Goal: Information Seeking & Learning: Learn about a topic

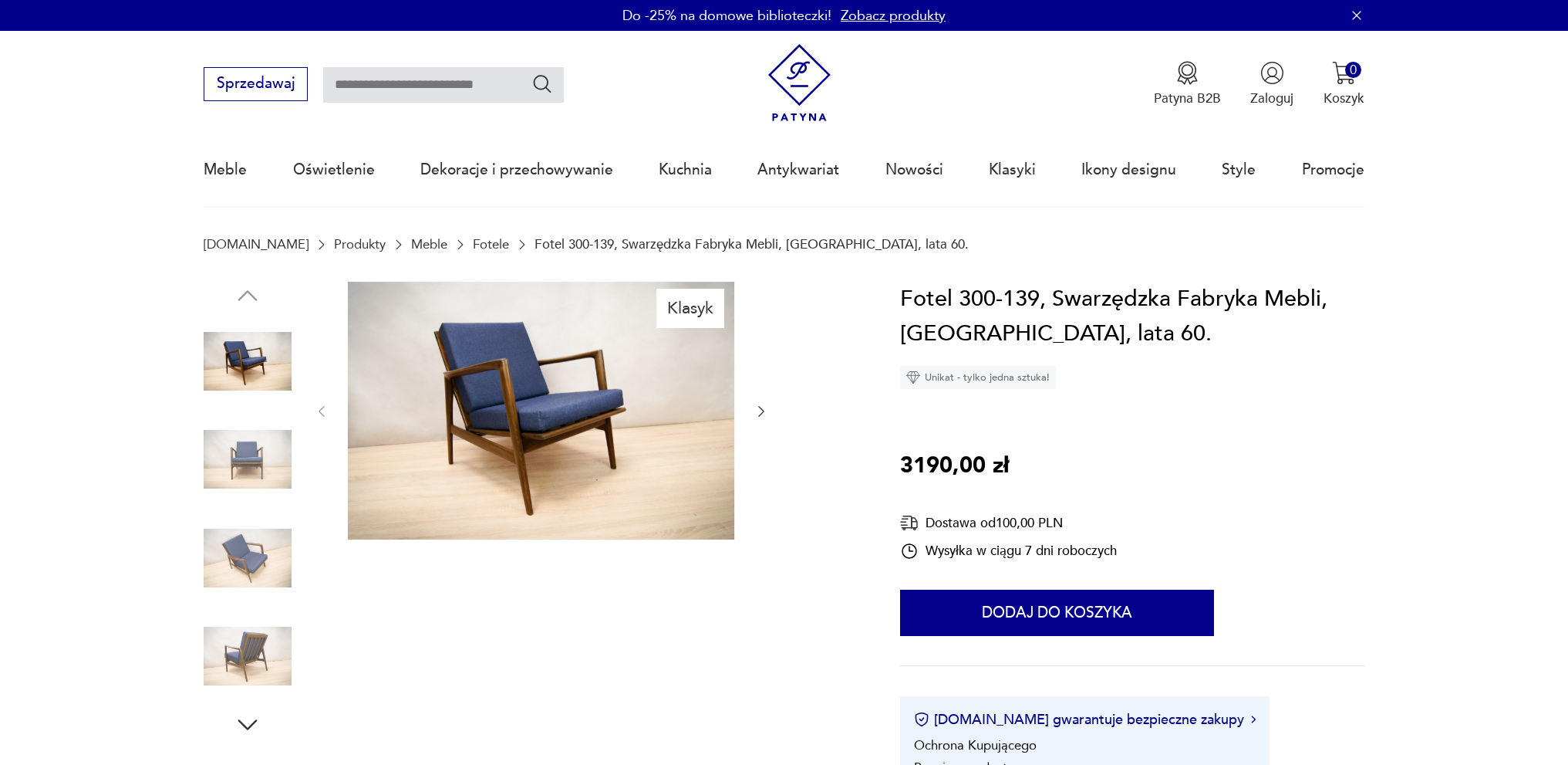
click at [758, 406] on icon "button" at bounding box center [761, 411] width 15 height 15
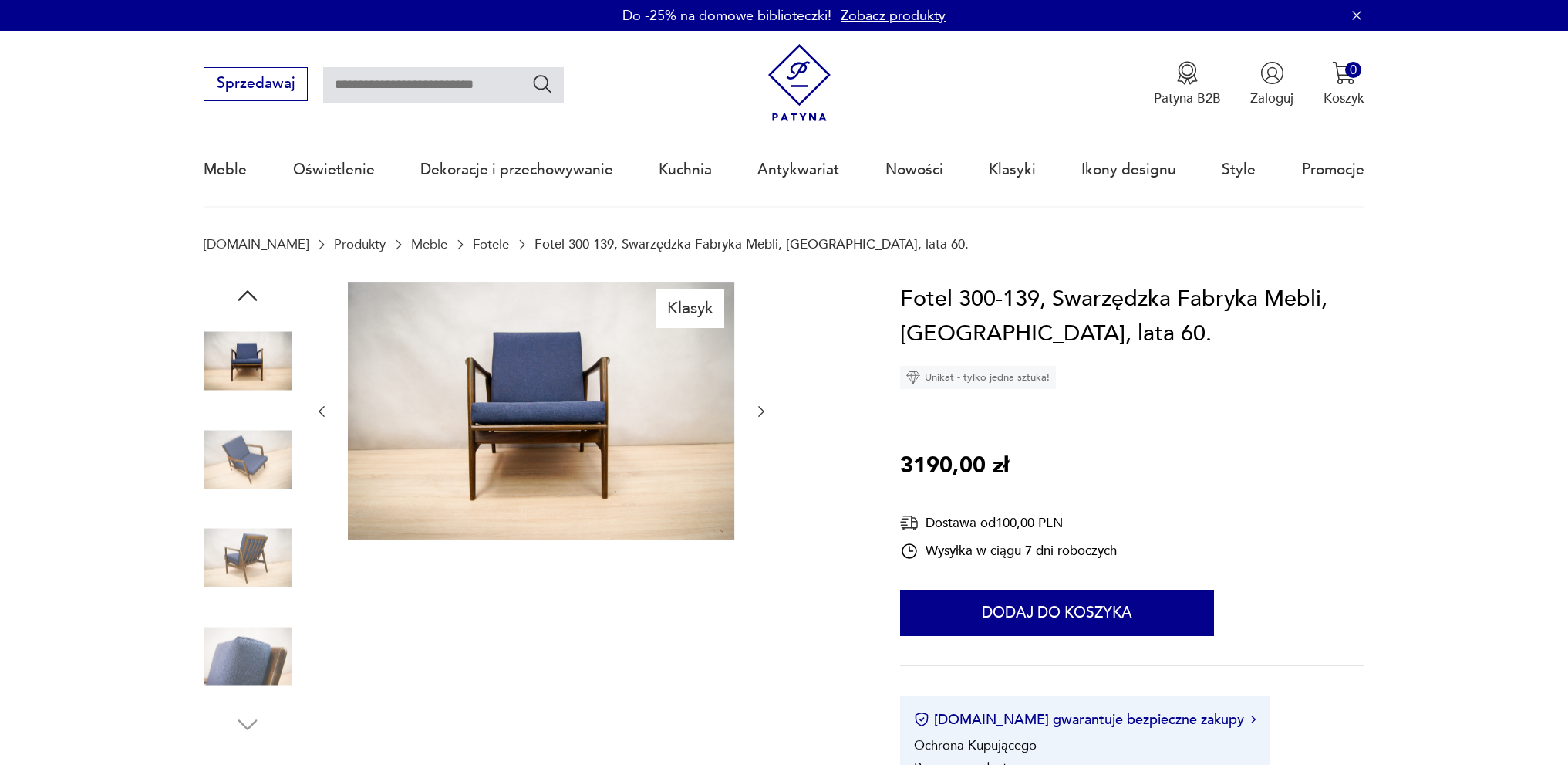
click at [758, 406] on icon "button" at bounding box center [761, 411] width 15 height 15
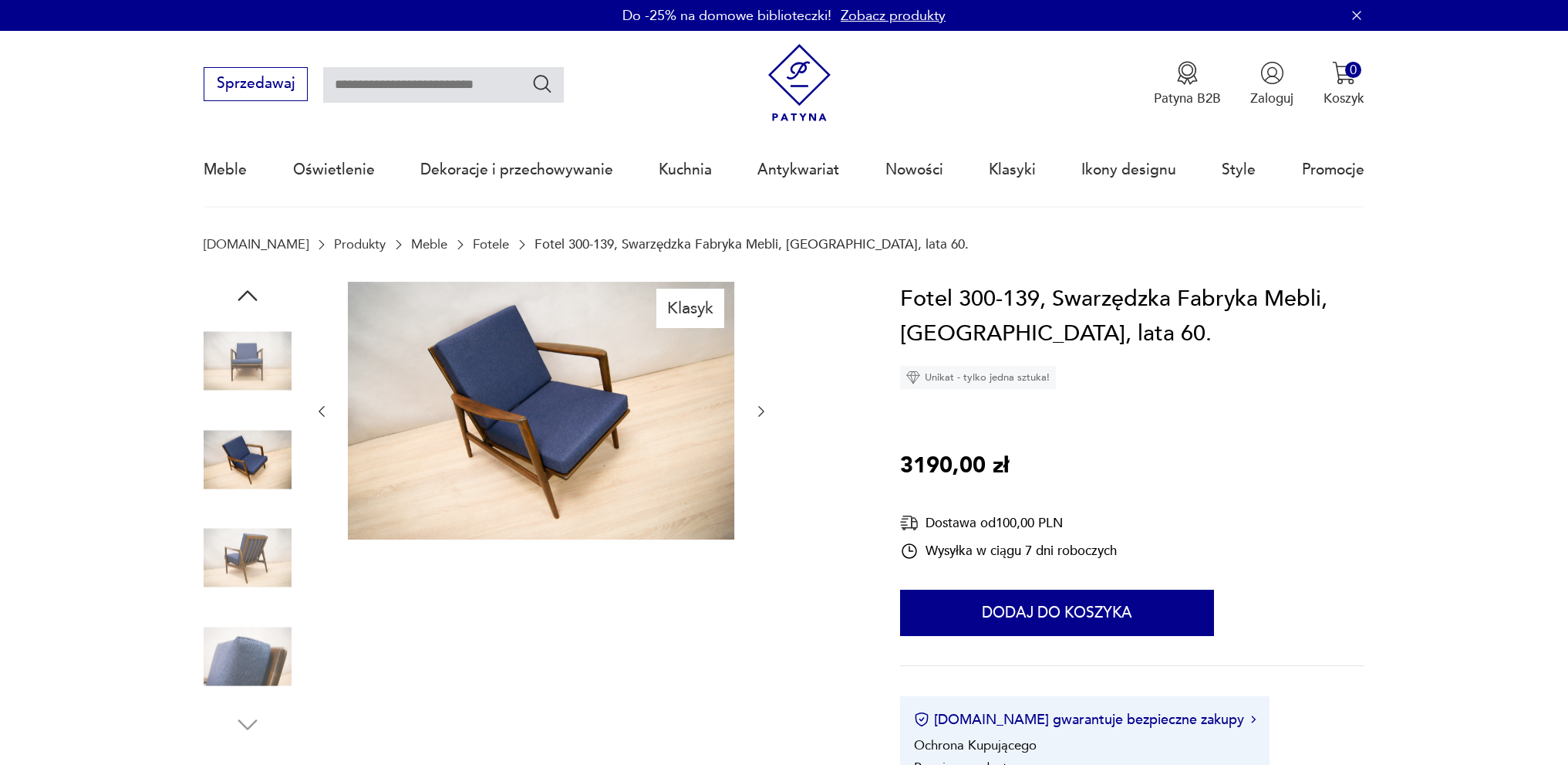
click at [758, 406] on icon "button" at bounding box center [761, 411] width 15 height 15
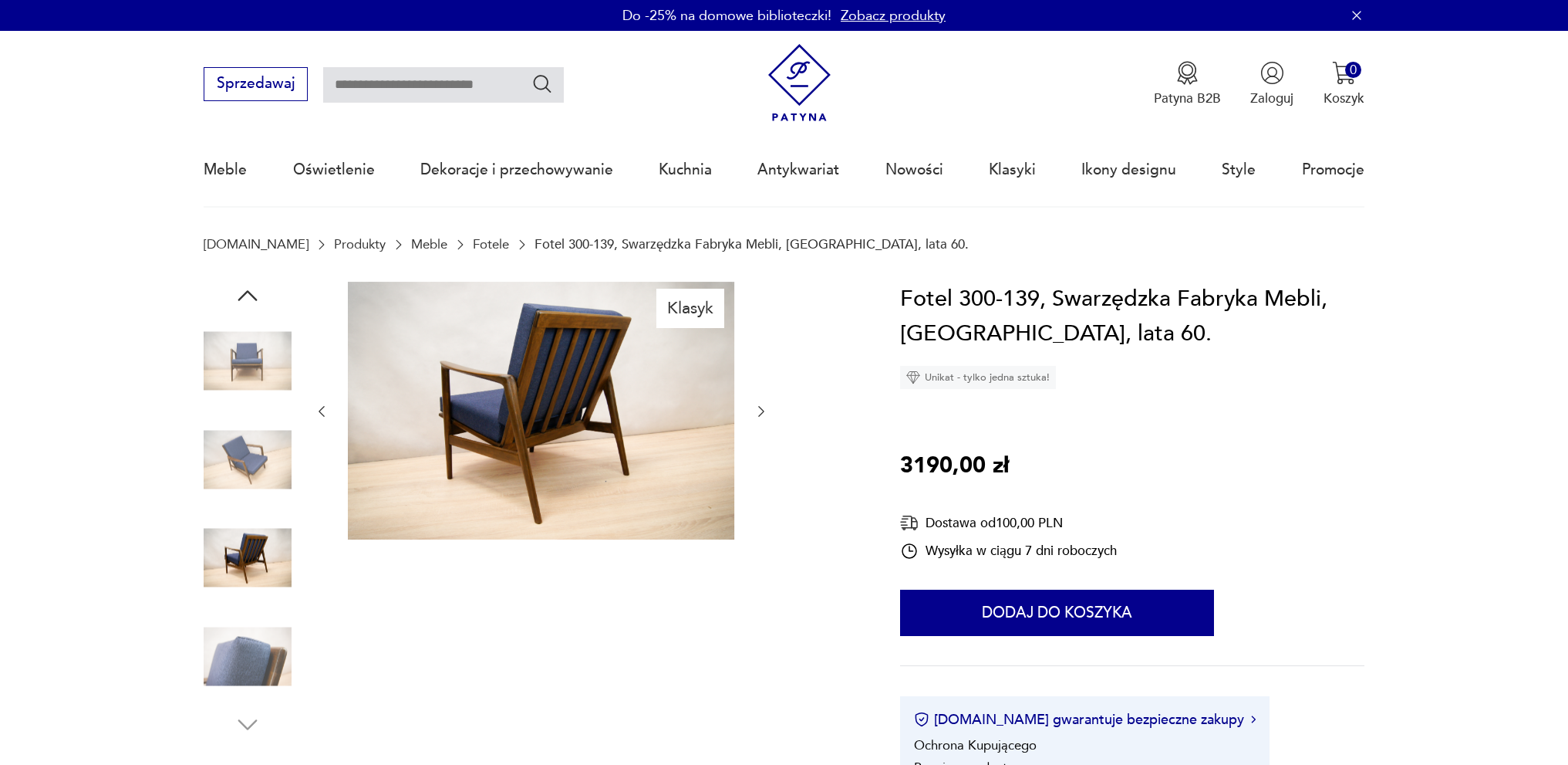
click at [758, 406] on icon "button" at bounding box center [761, 411] width 15 height 15
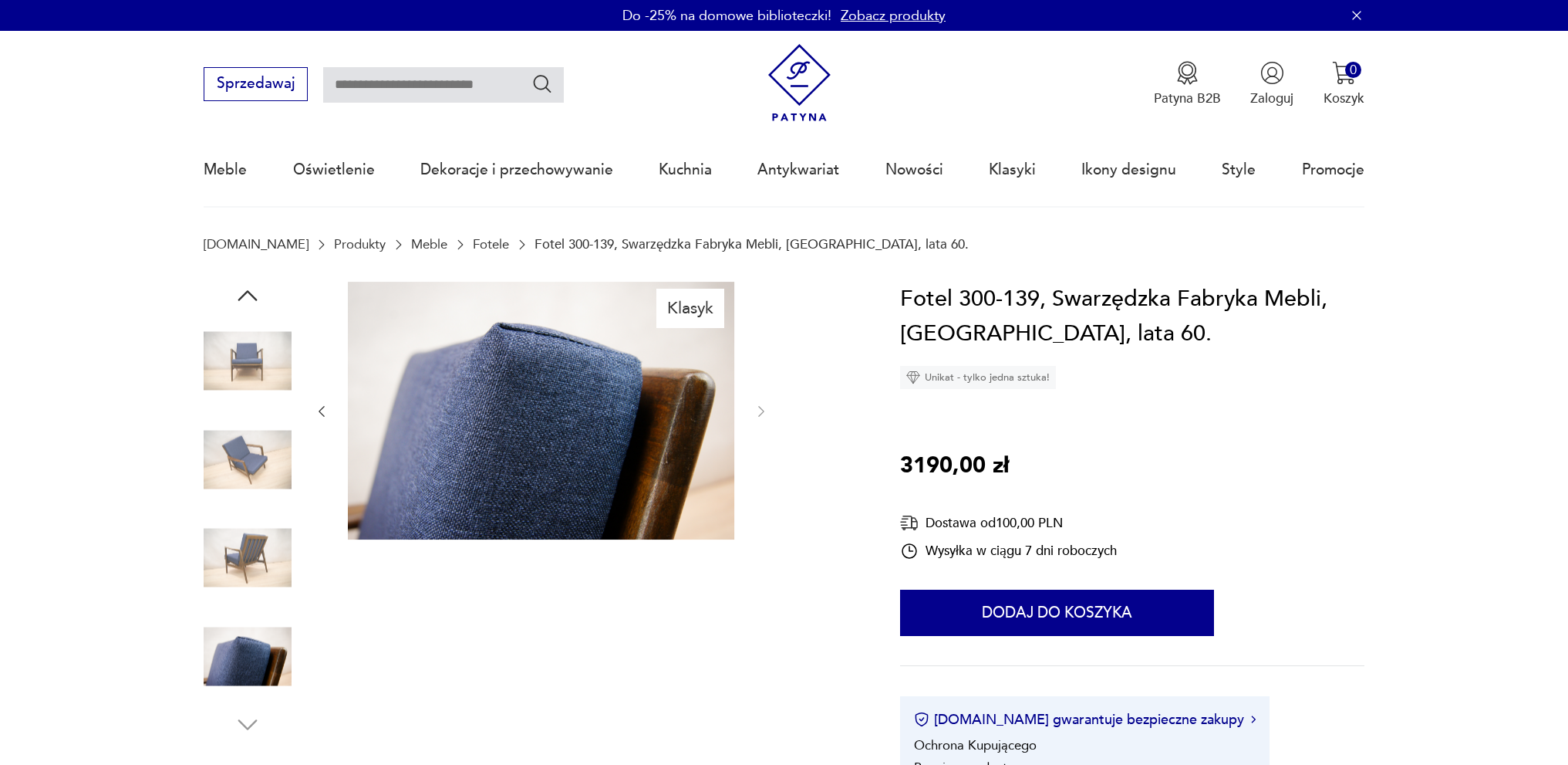
click at [248, 365] on img at bounding box center [247, 361] width 88 height 88
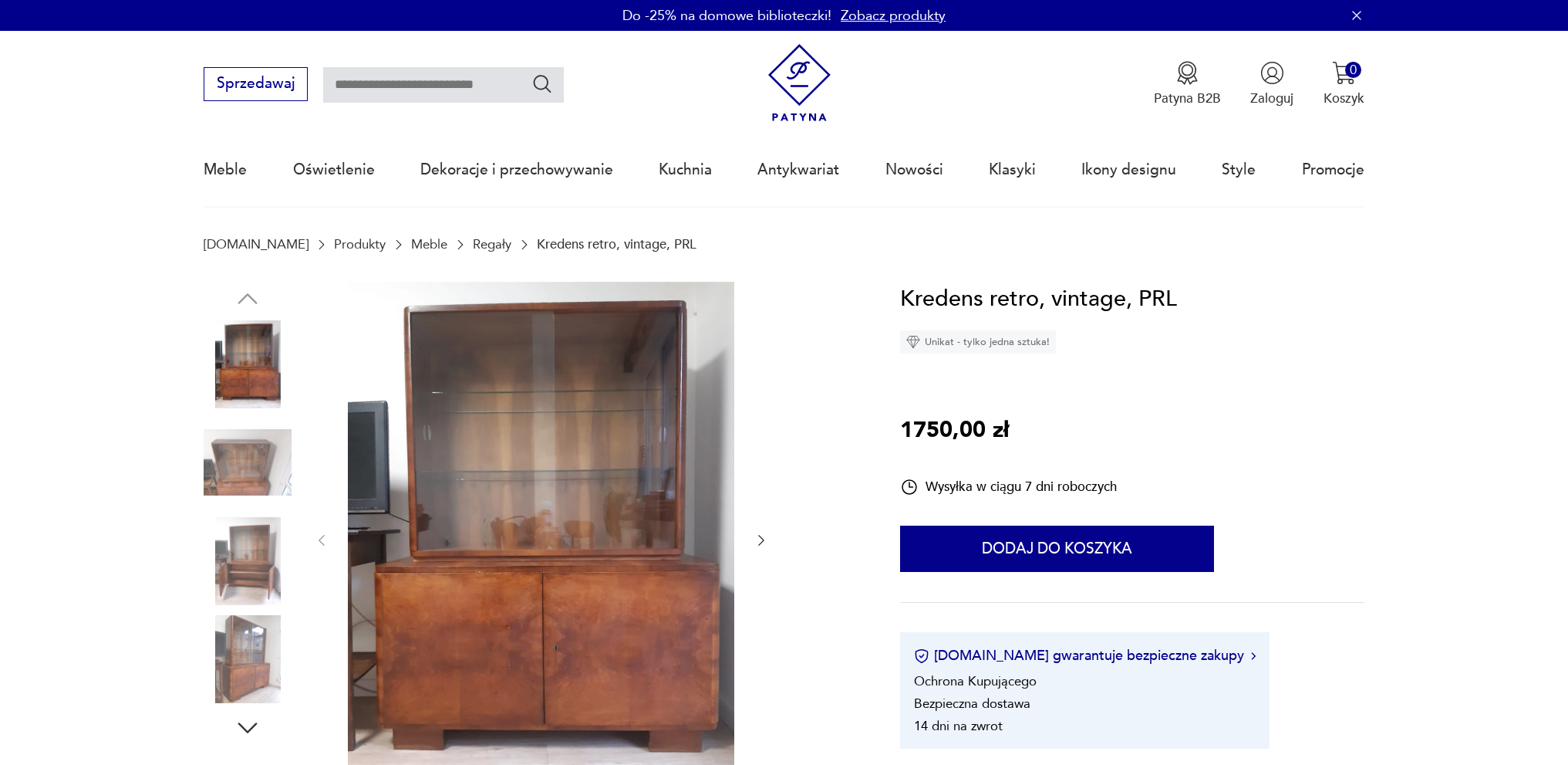
click at [537, 245] on p "Kredens retro, vintage, PRL" at bounding box center [617, 244] width 160 height 15
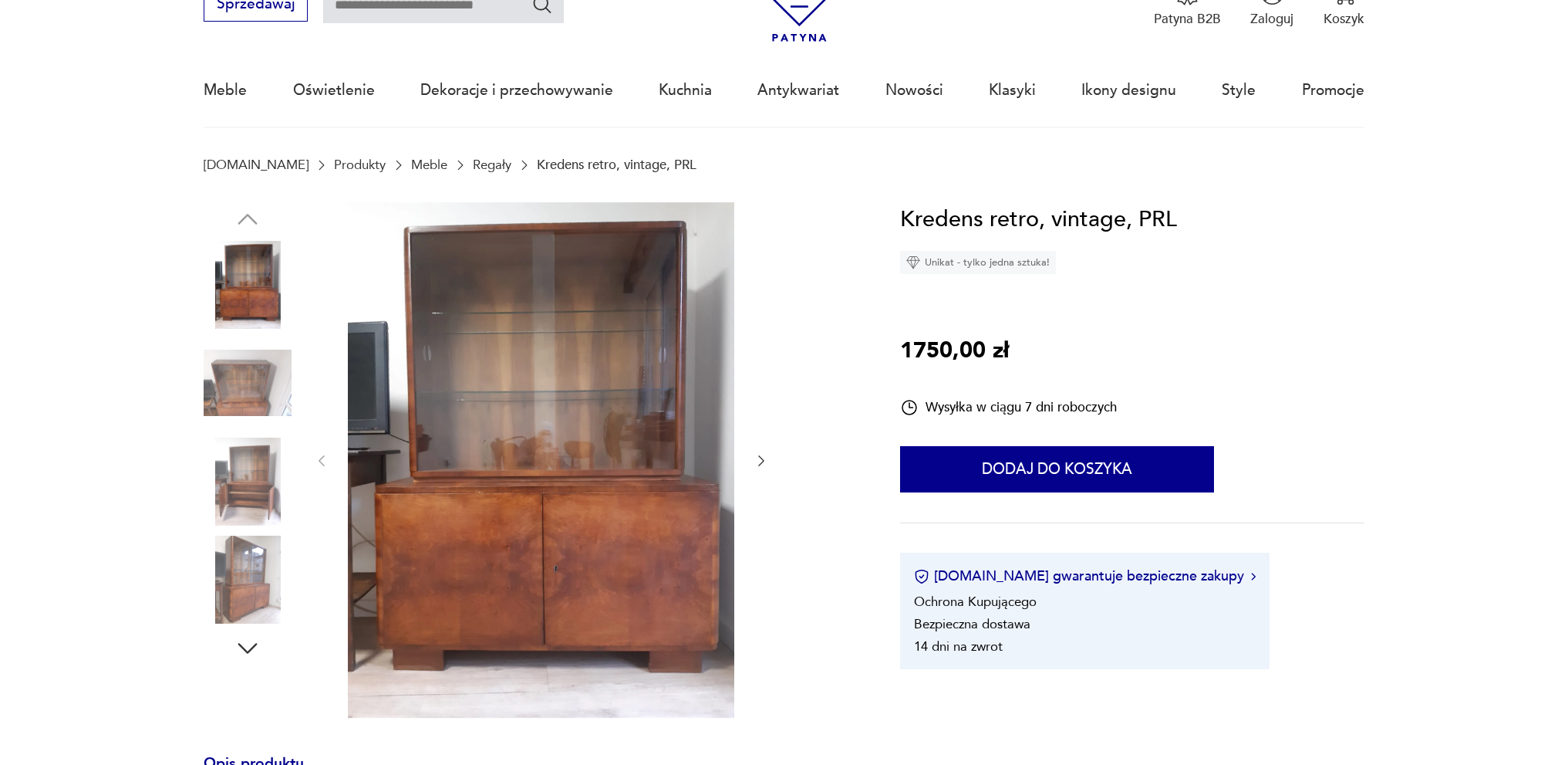
scroll to position [78, 0]
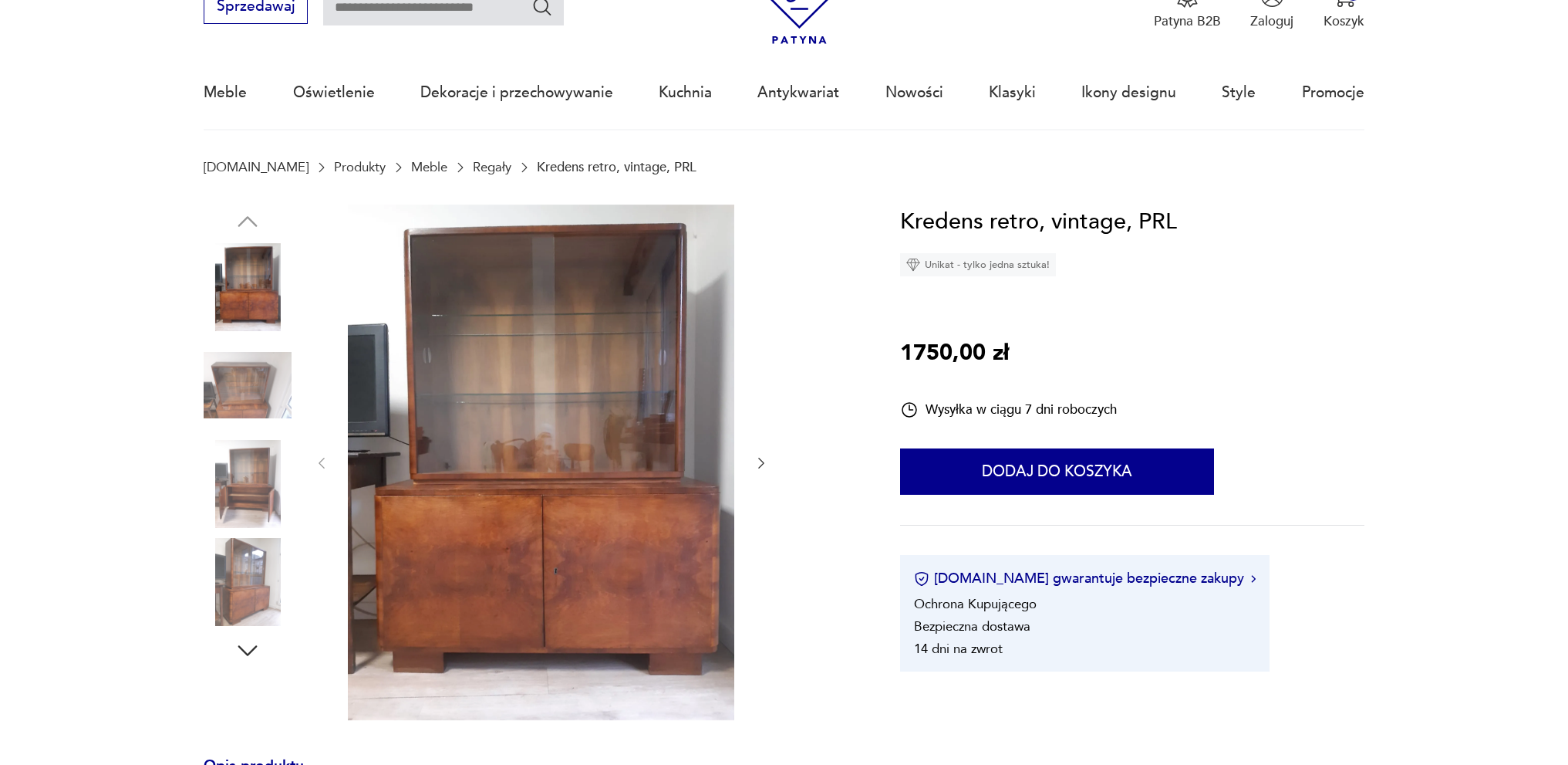
click at [473, 162] on link "Regały" at bounding box center [493, 167] width 39 height 15
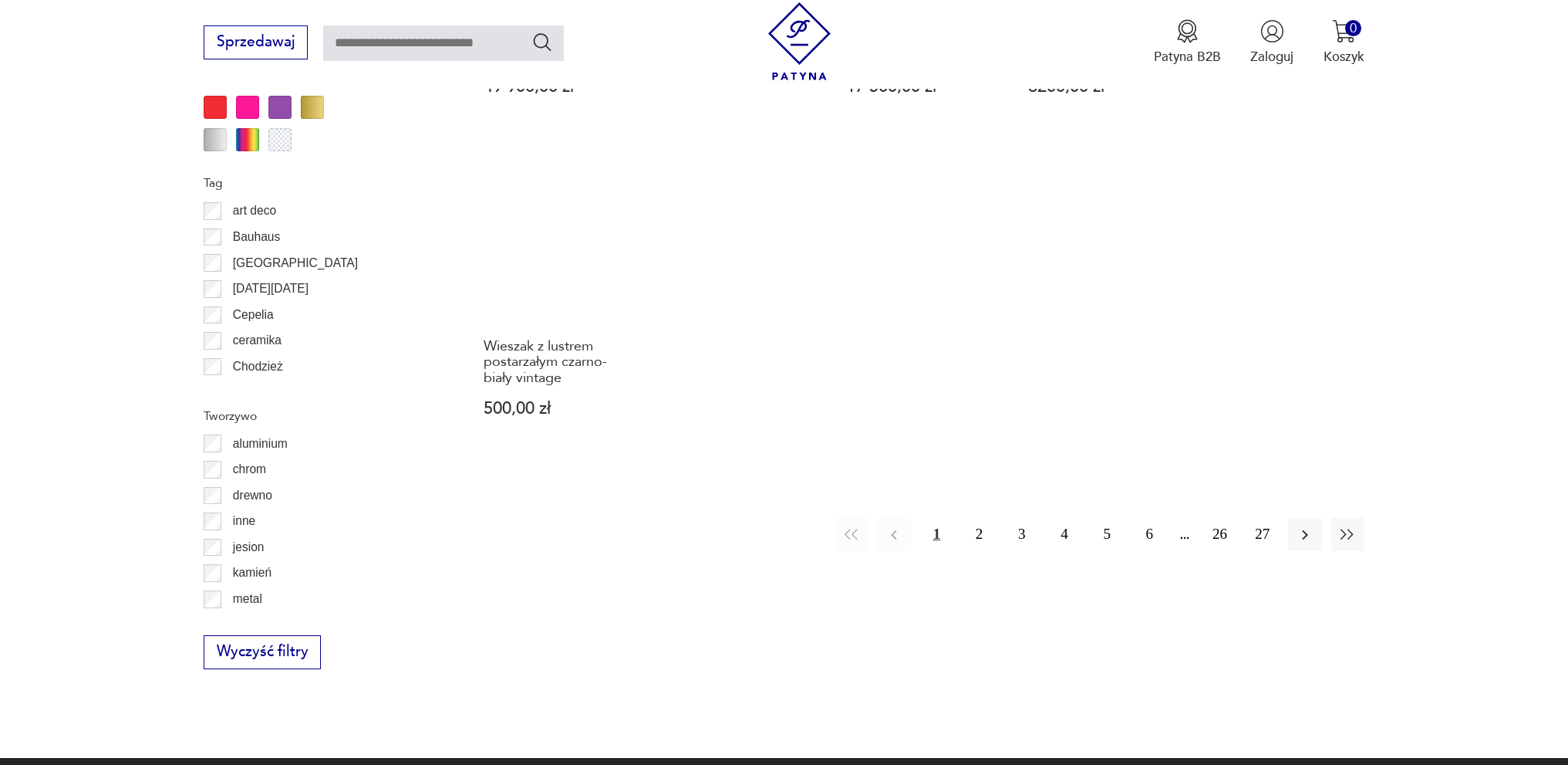
scroll to position [1440, 0]
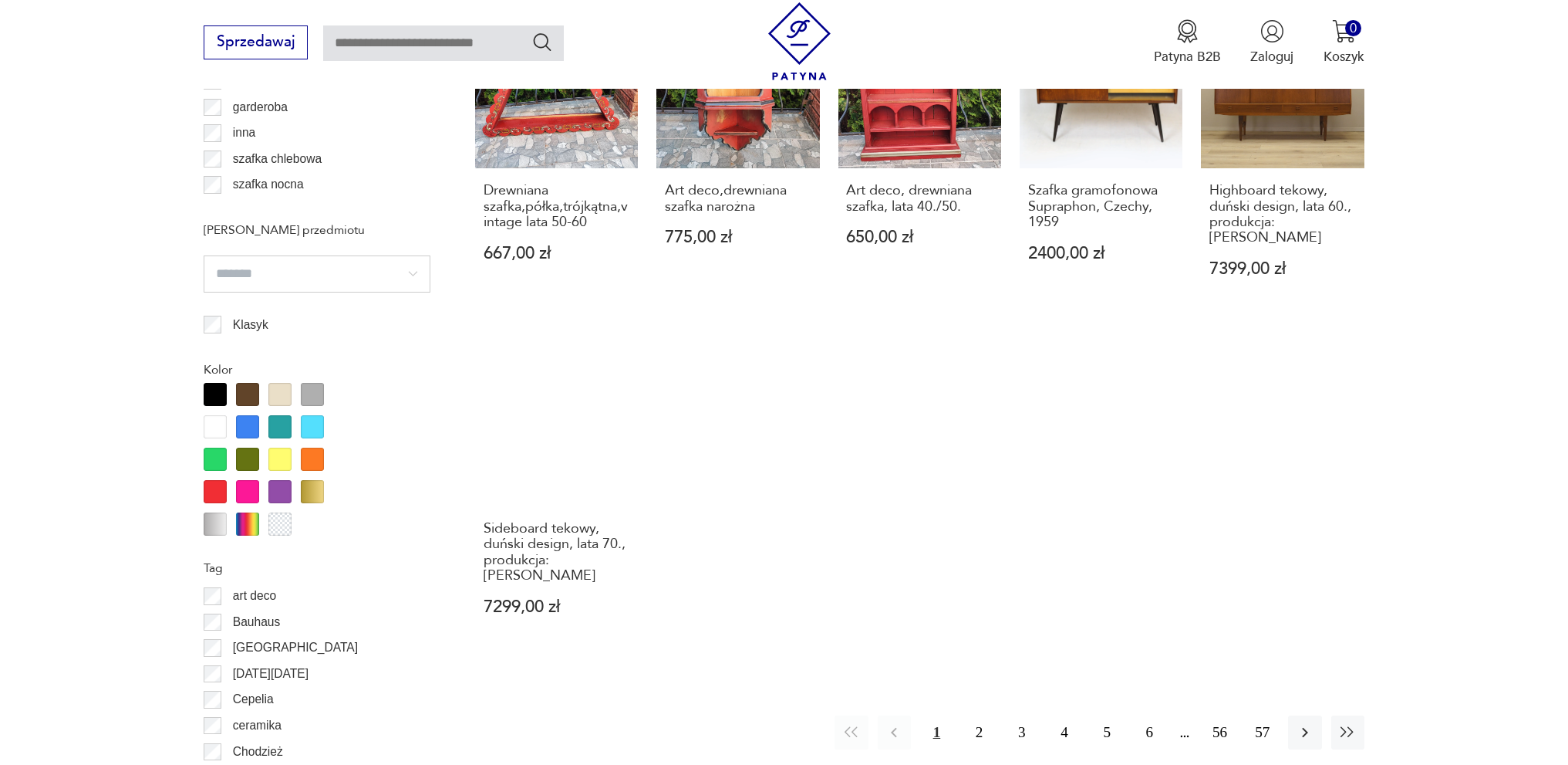
scroll to position [1516, 0]
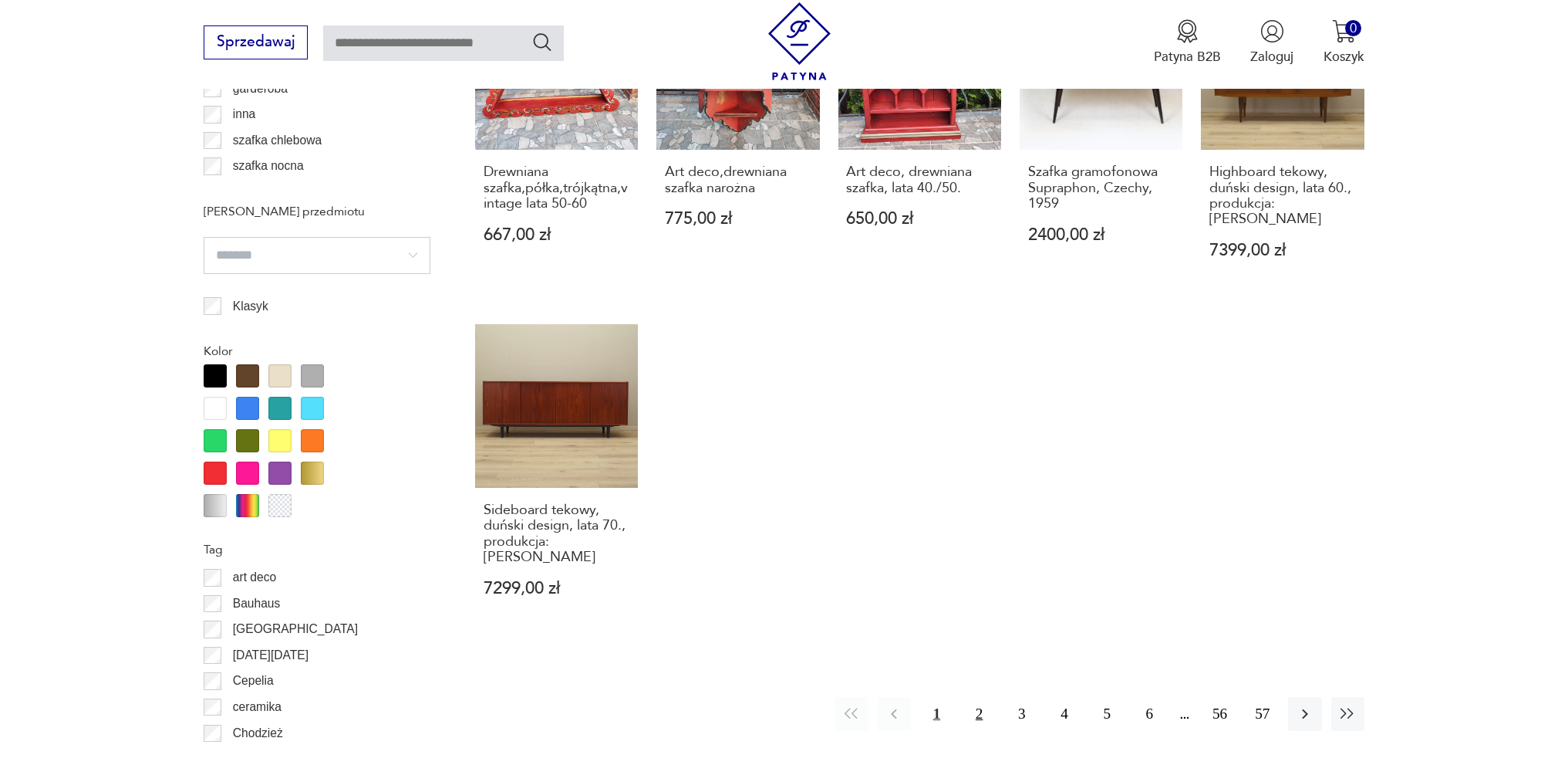
click at [977, 697] on button "2" at bounding box center [979, 713] width 33 height 33
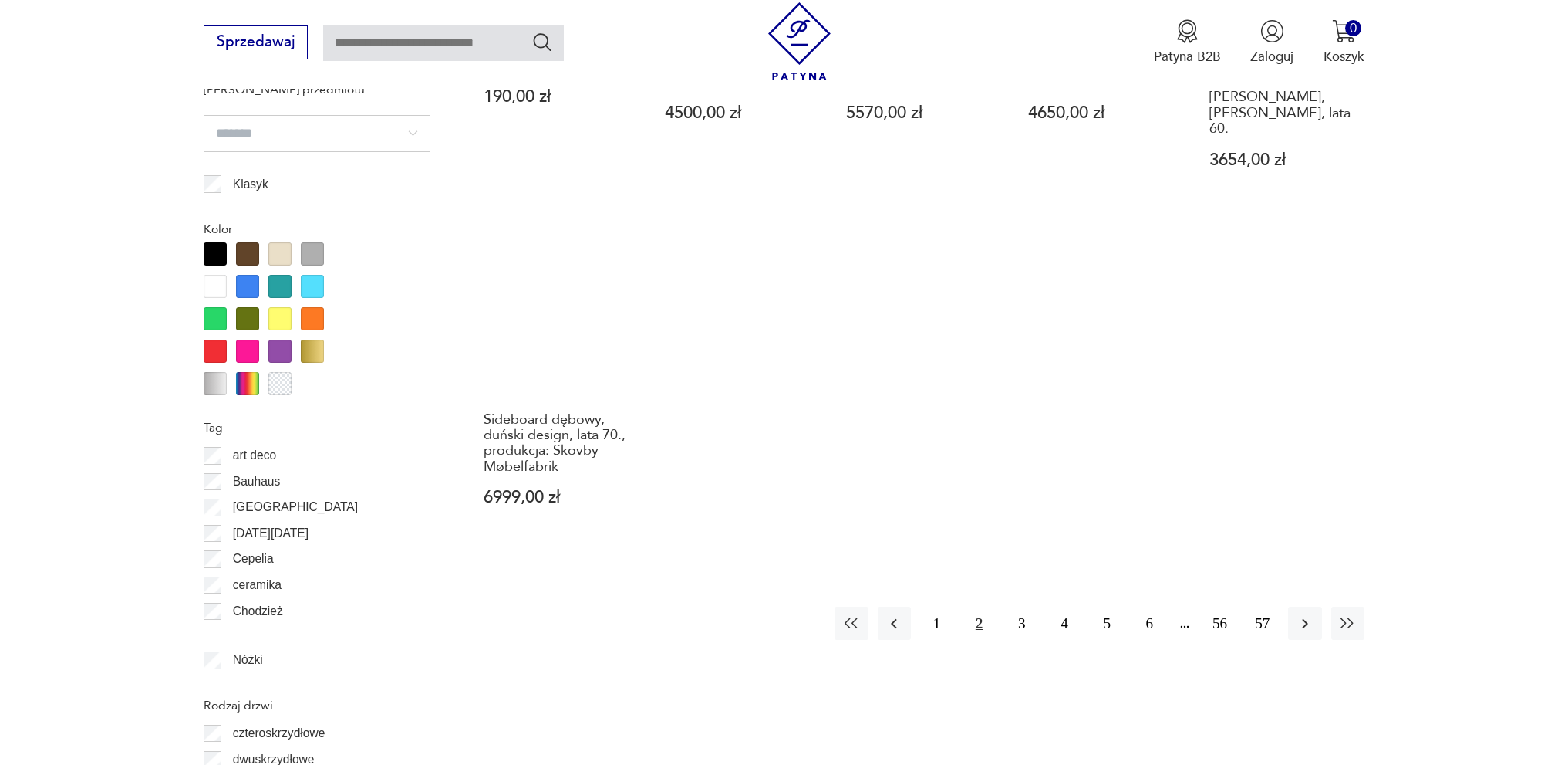
scroll to position [1527, 0]
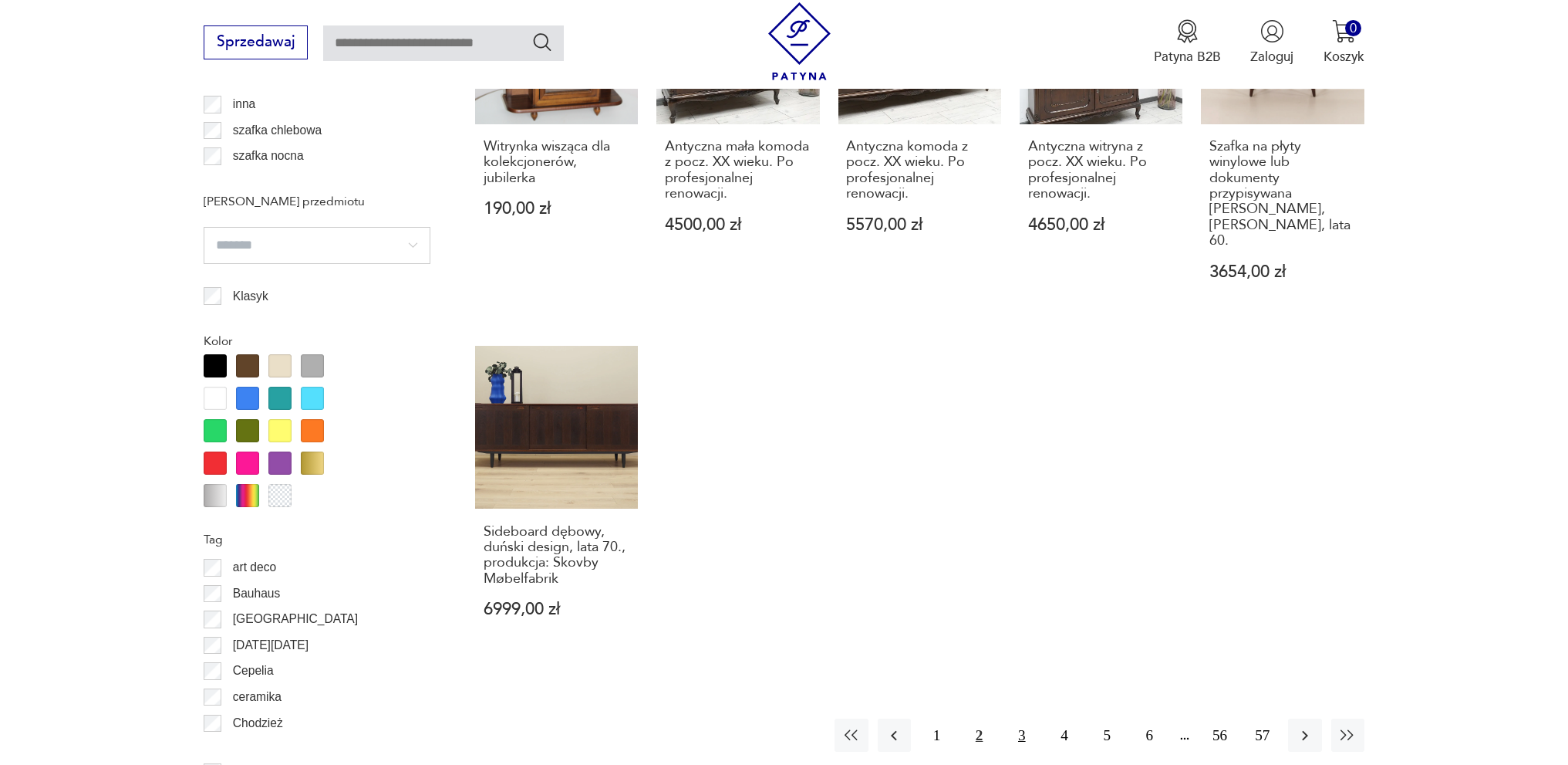
click at [1014, 718] on button "3" at bounding box center [1021, 734] width 33 height 33
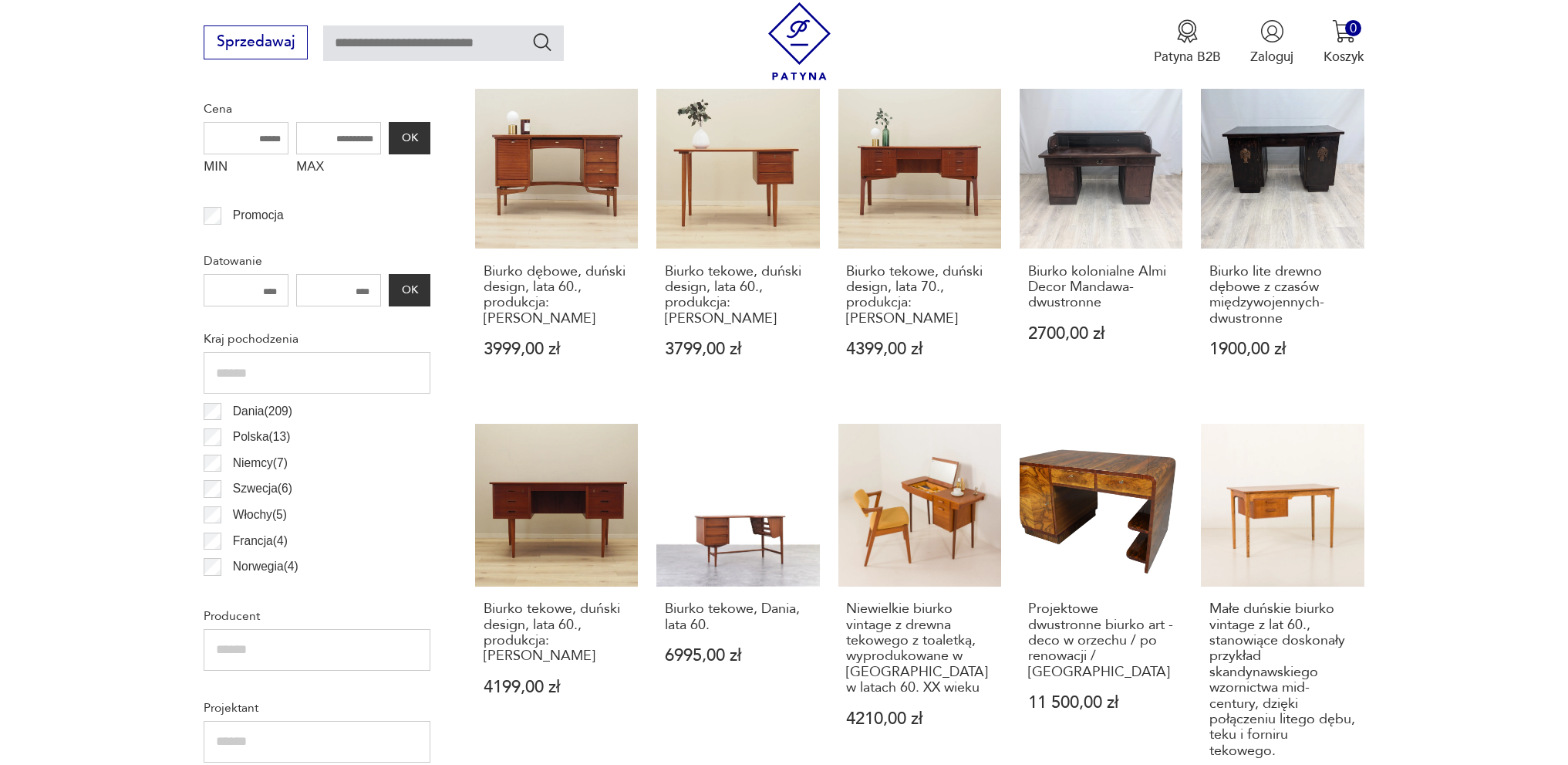
scroll to position [359, 0]
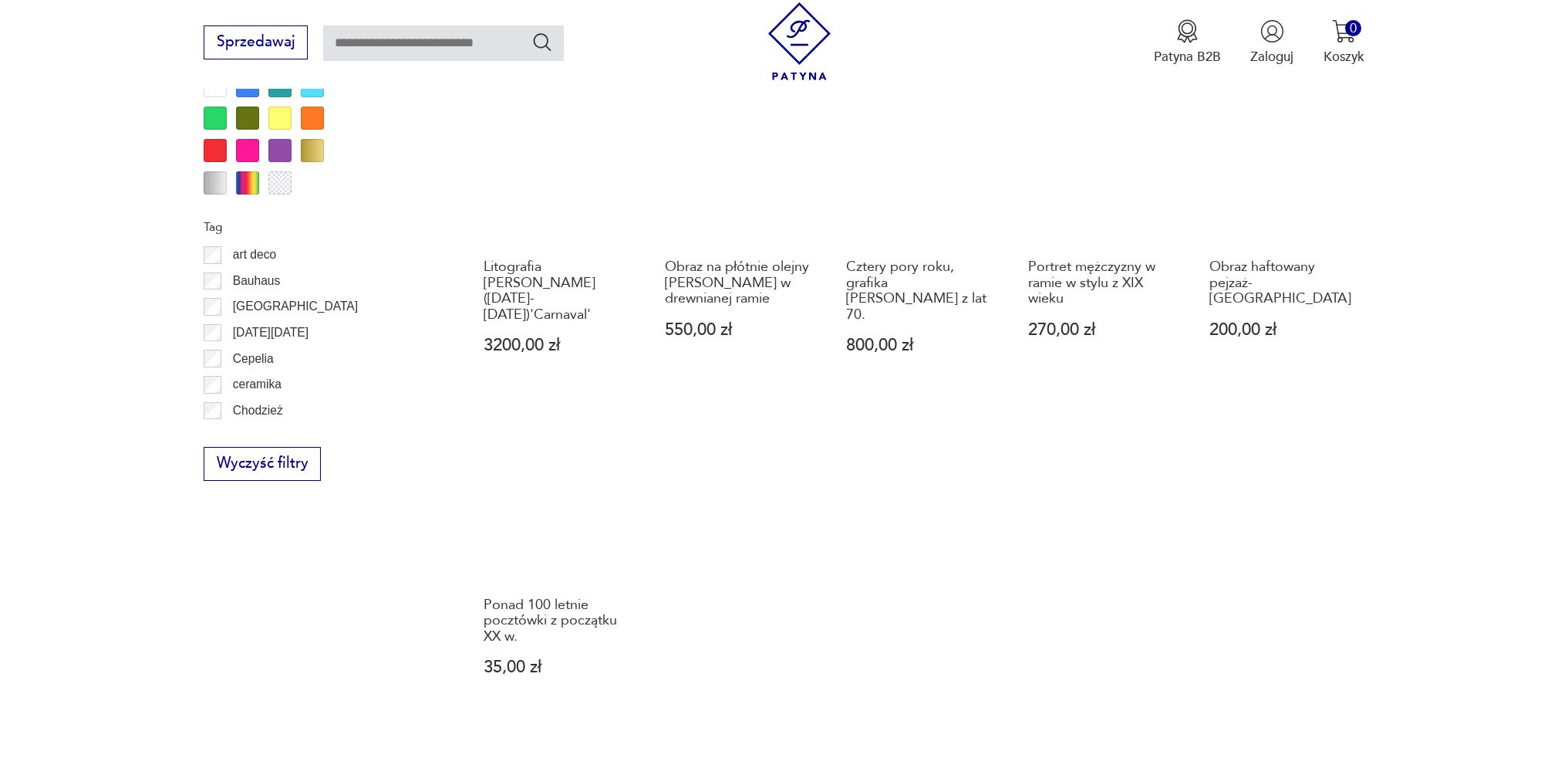
scroll to position [1440, 0]
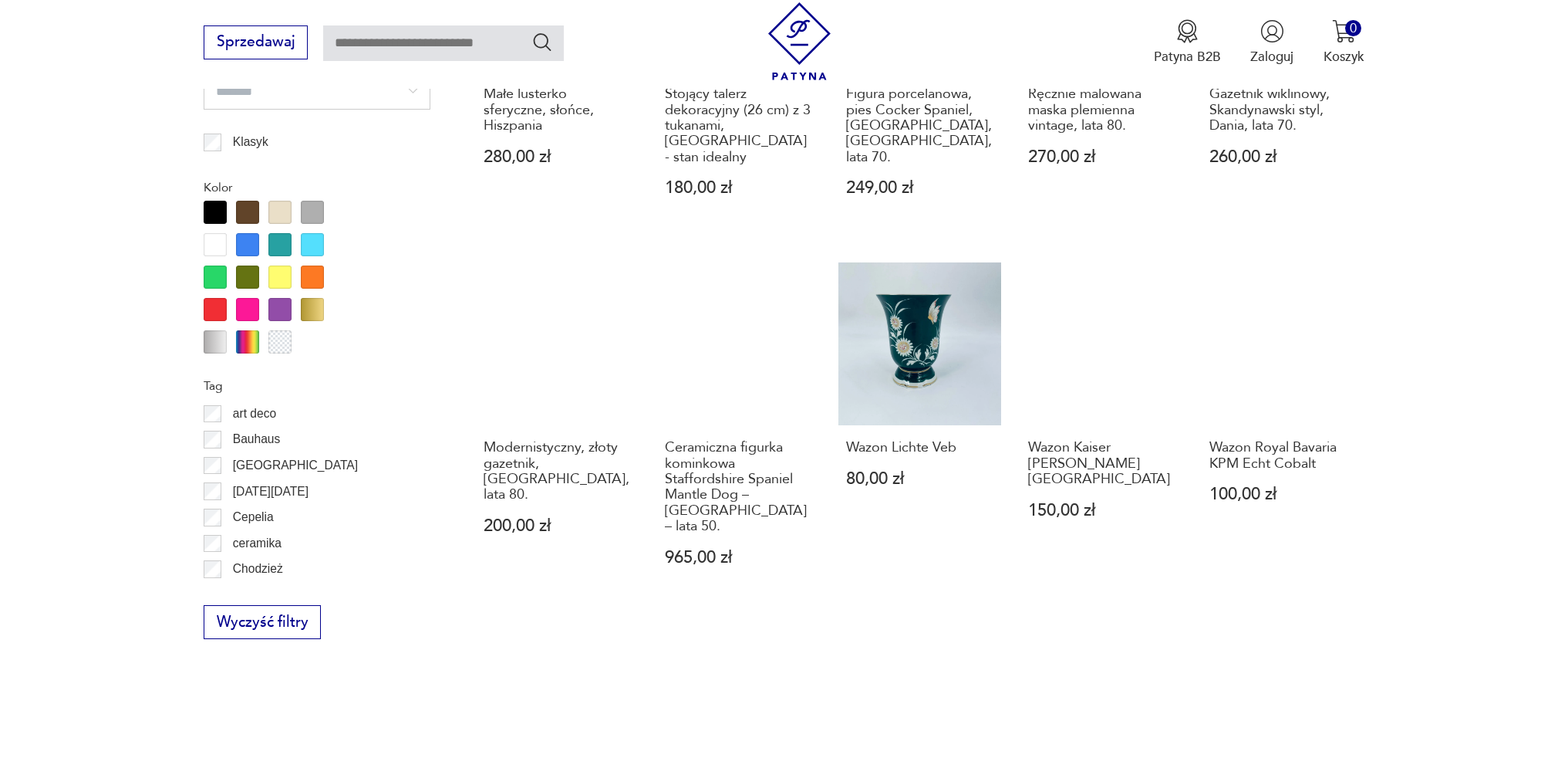
scroll to position [1594, 0]
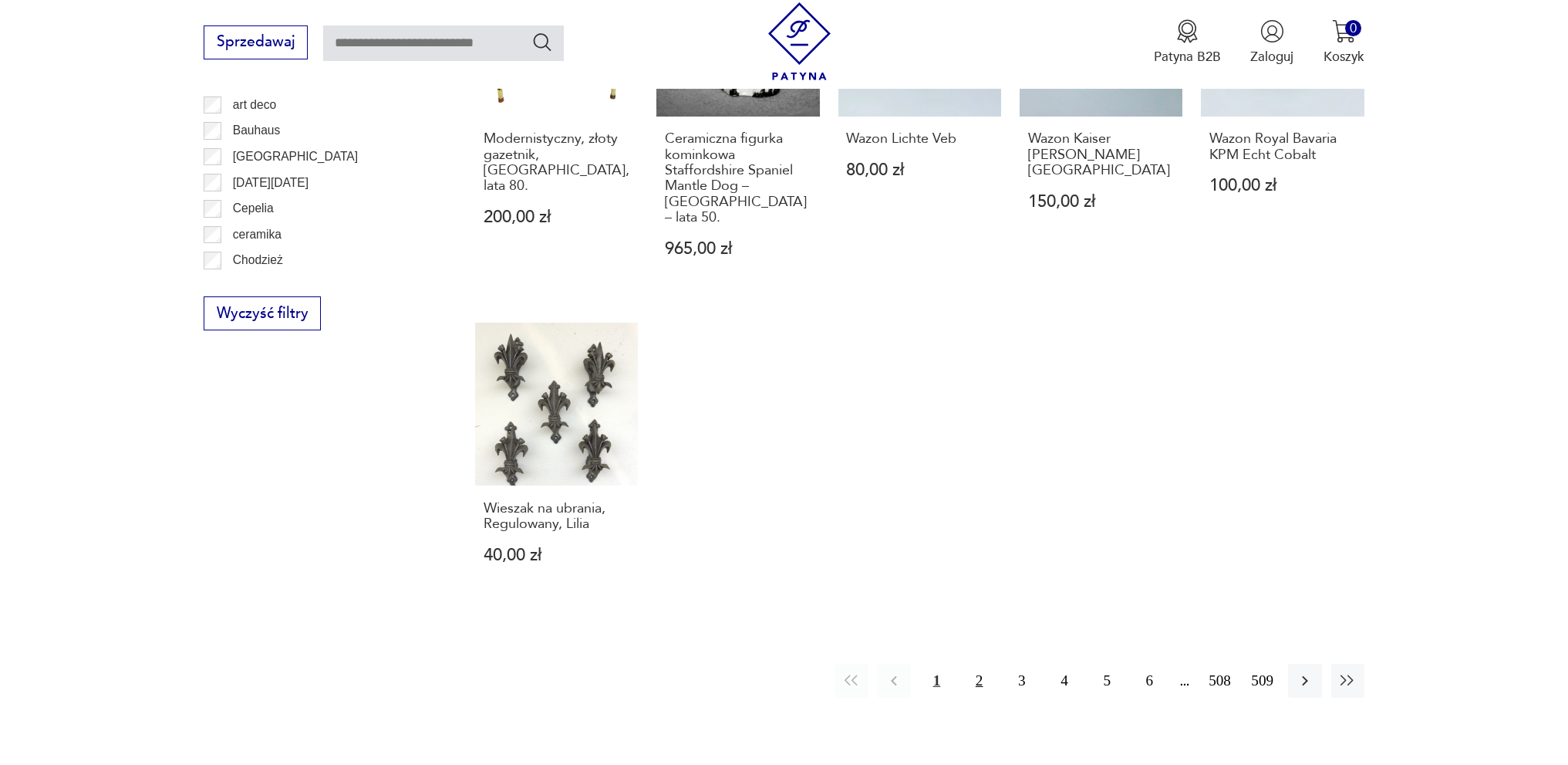
click at [980, 664] on button "2" at bounding box center [979, 680] width 33 height 33
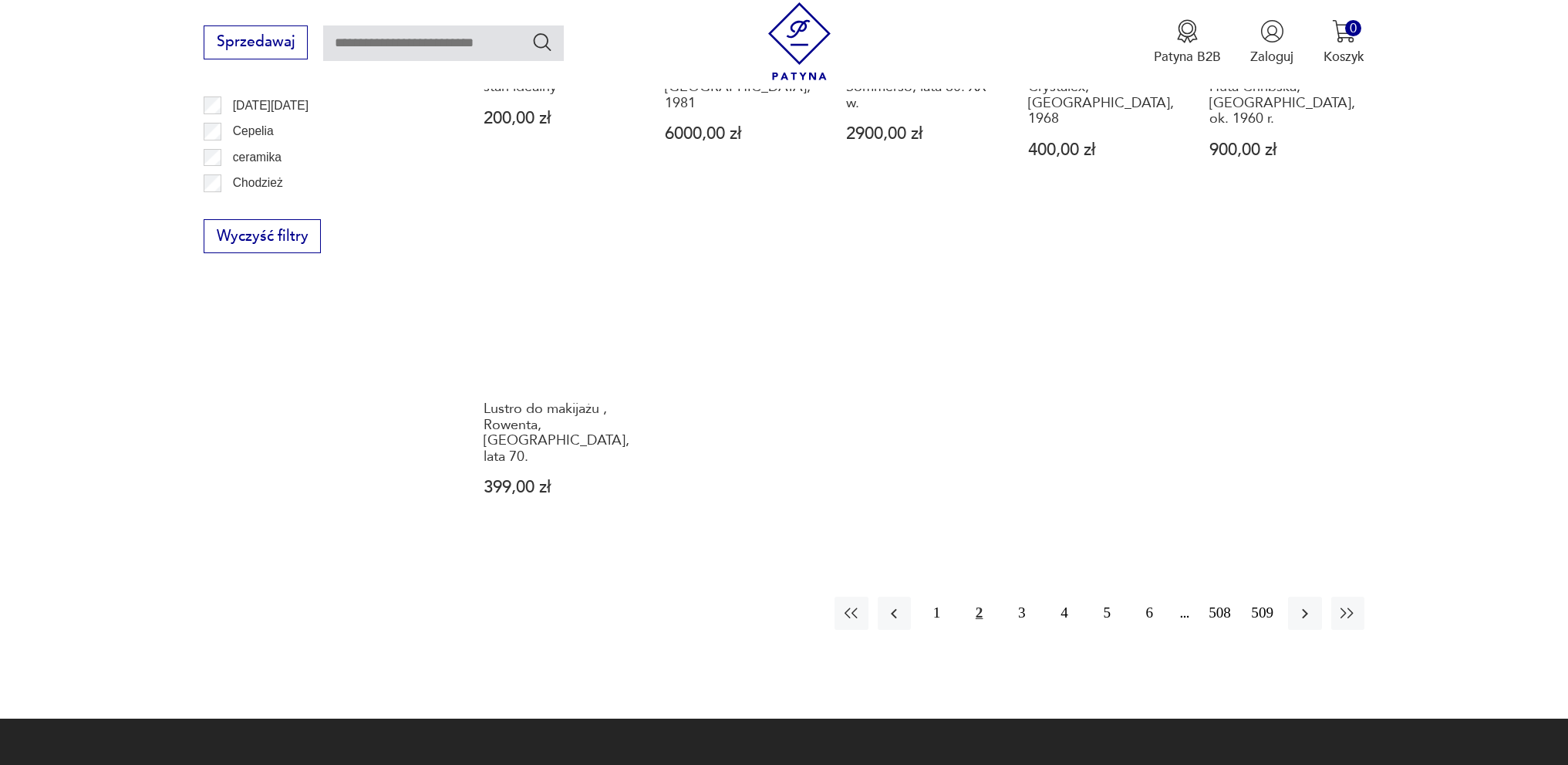
scroll to position [1671, 0]
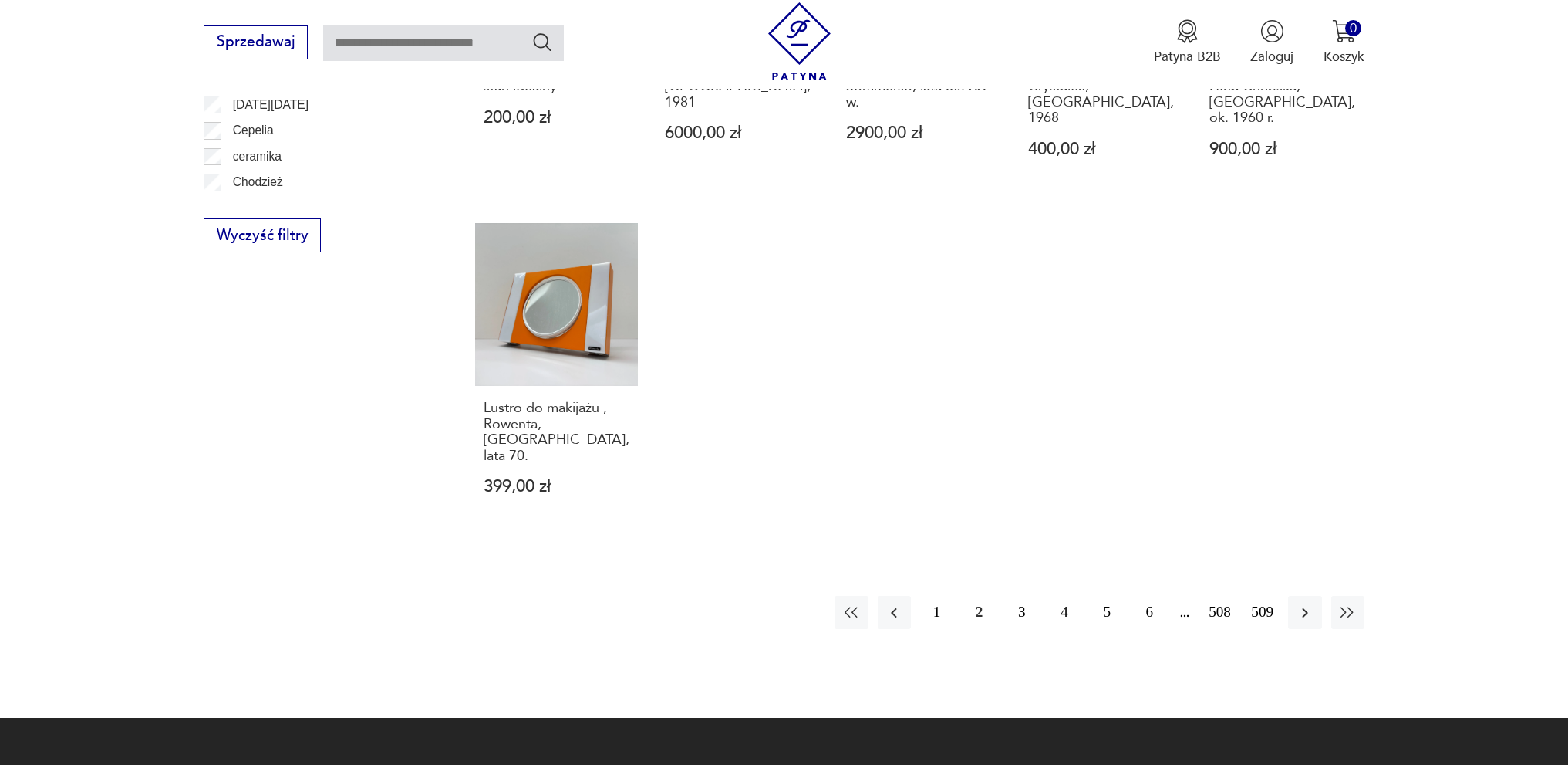
click at [1021, 595] on button "3" at bounding box center [1021, 612] width 33 height 33
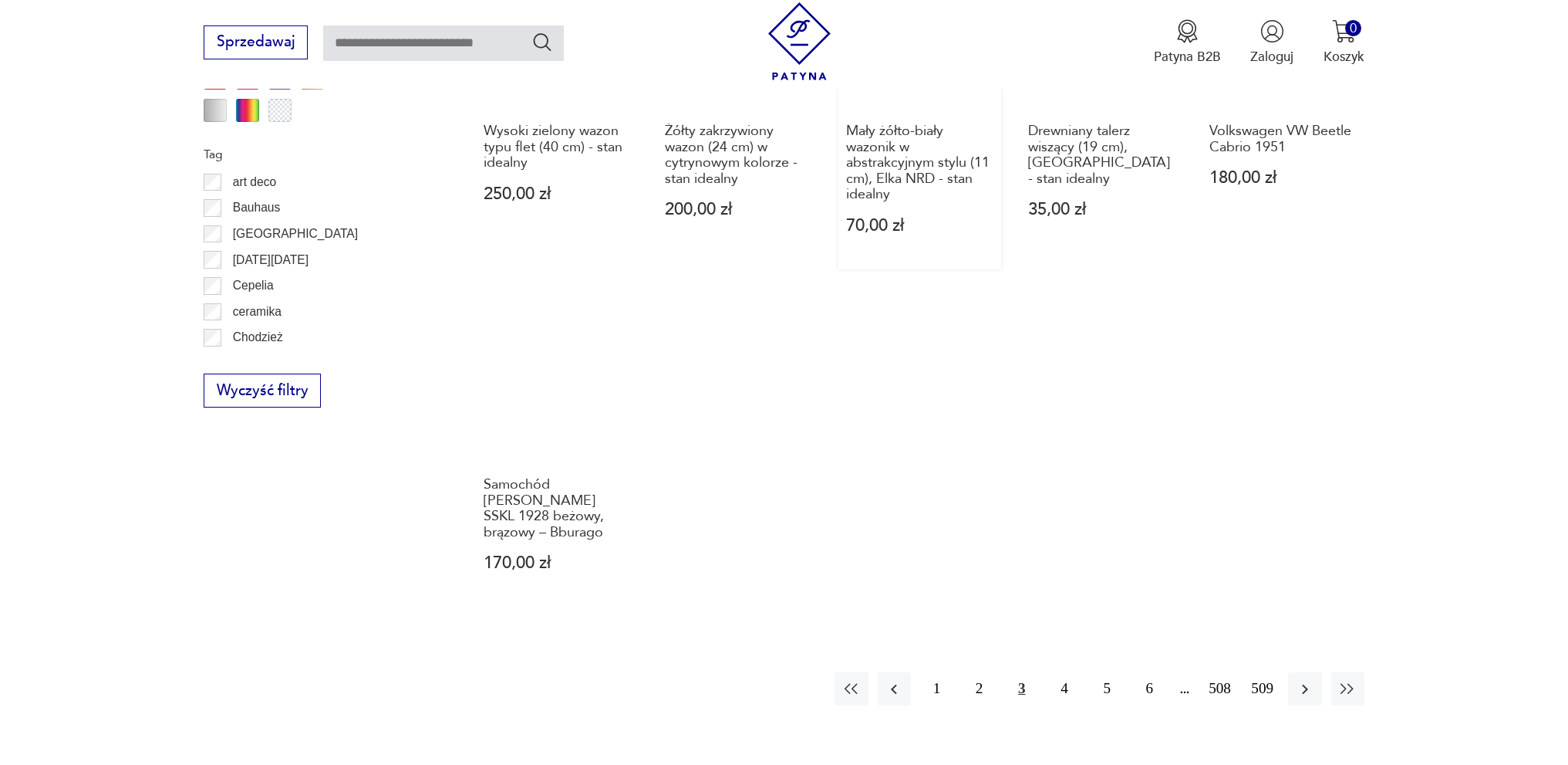
scroll to position [1517, 0]
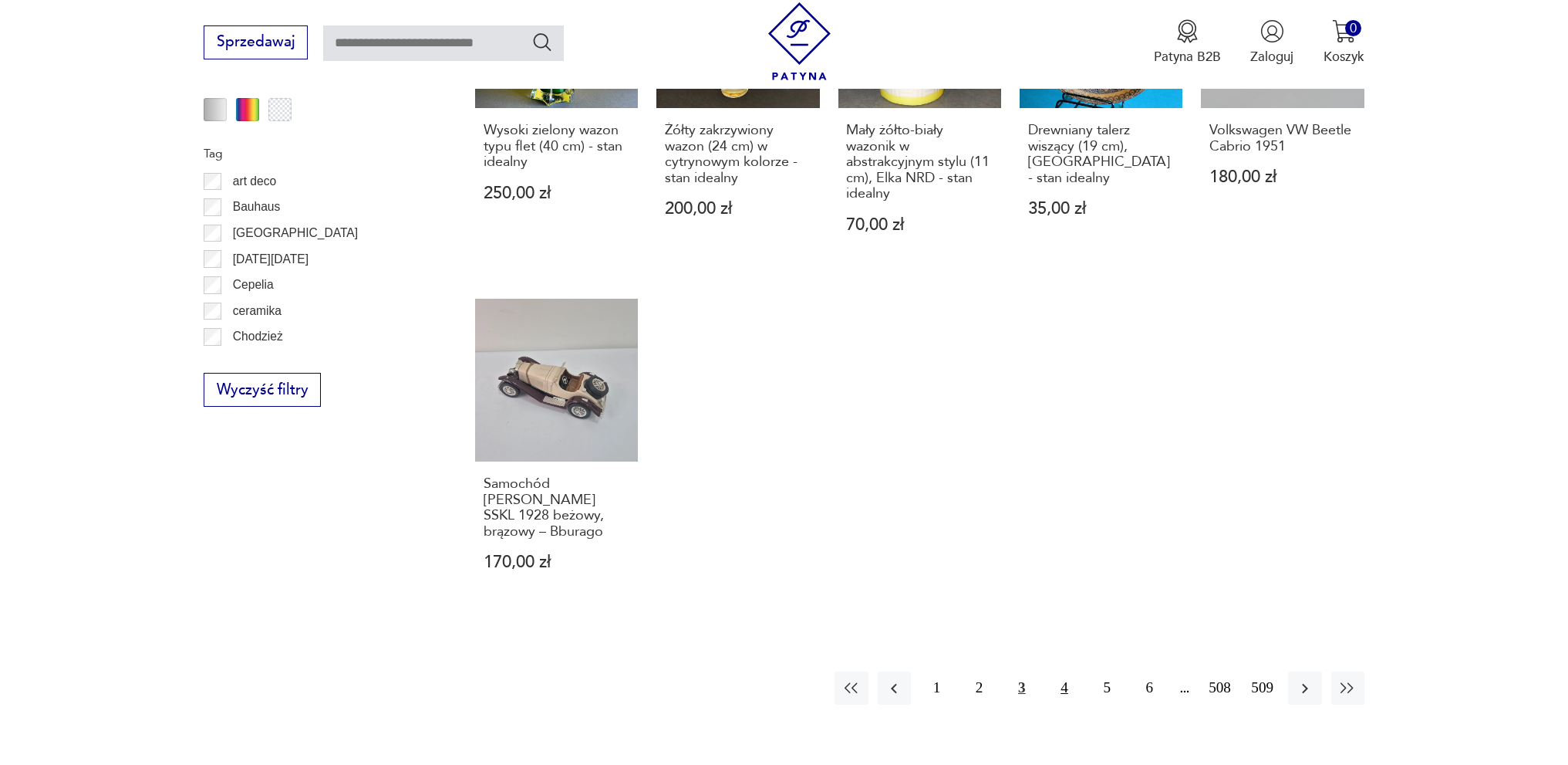
click at [1055, 689] on button "4" at bounding box center [1063, 687] width 33 height 33
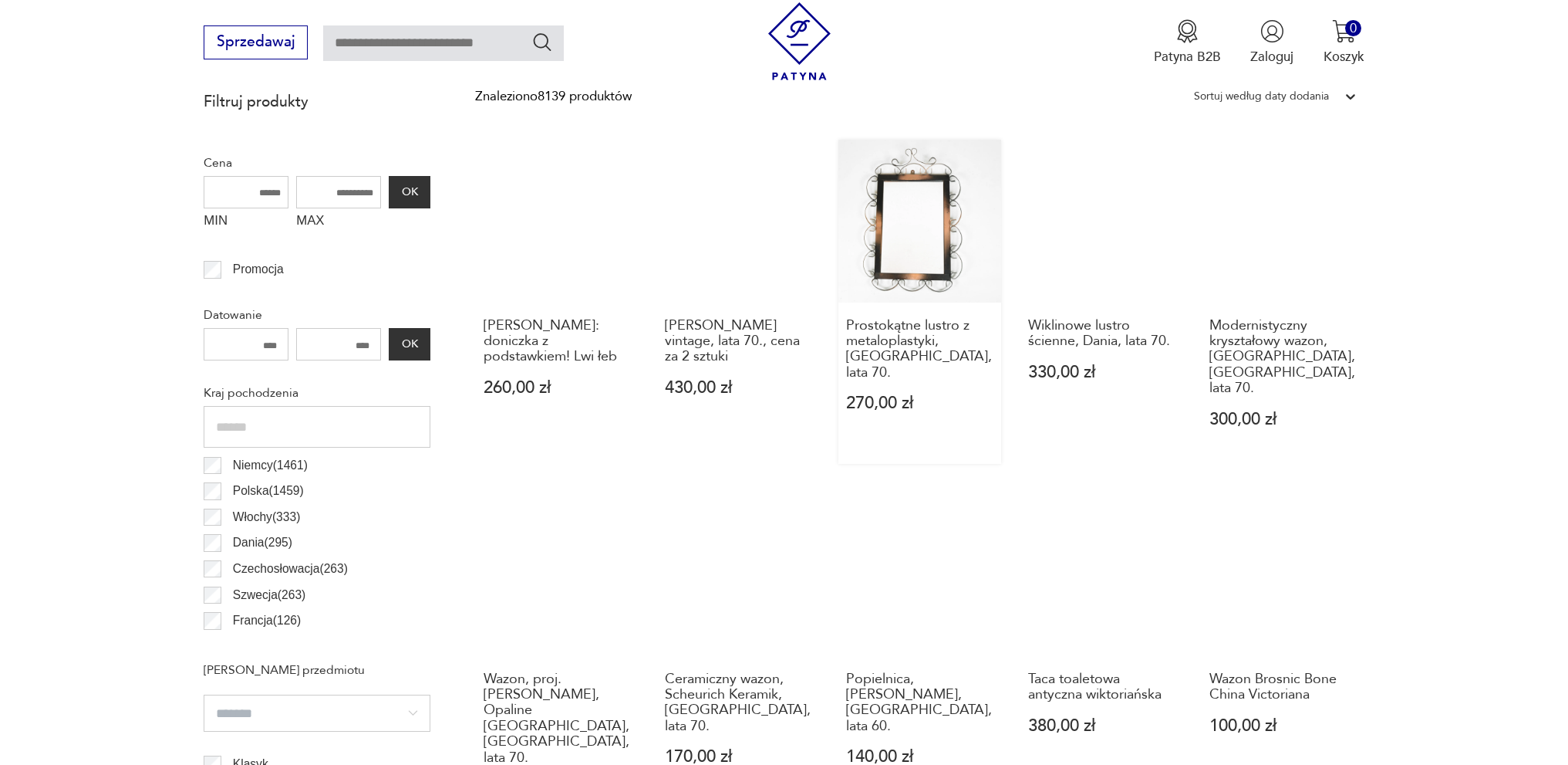
scroll to position [668, 0]
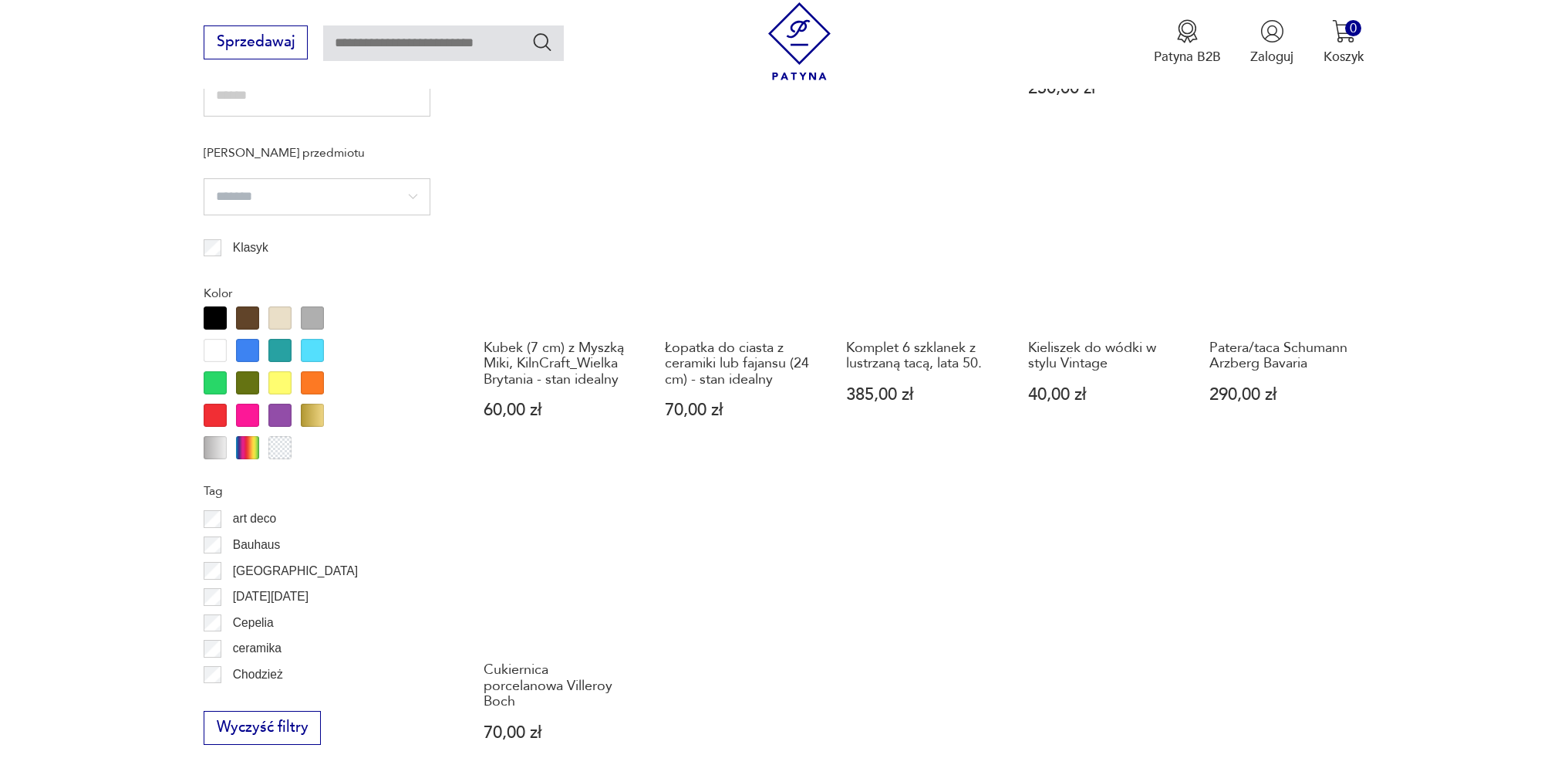
scroll to position [1362, 0]
